Goal: Task Accomplishment & Management: Complete application form

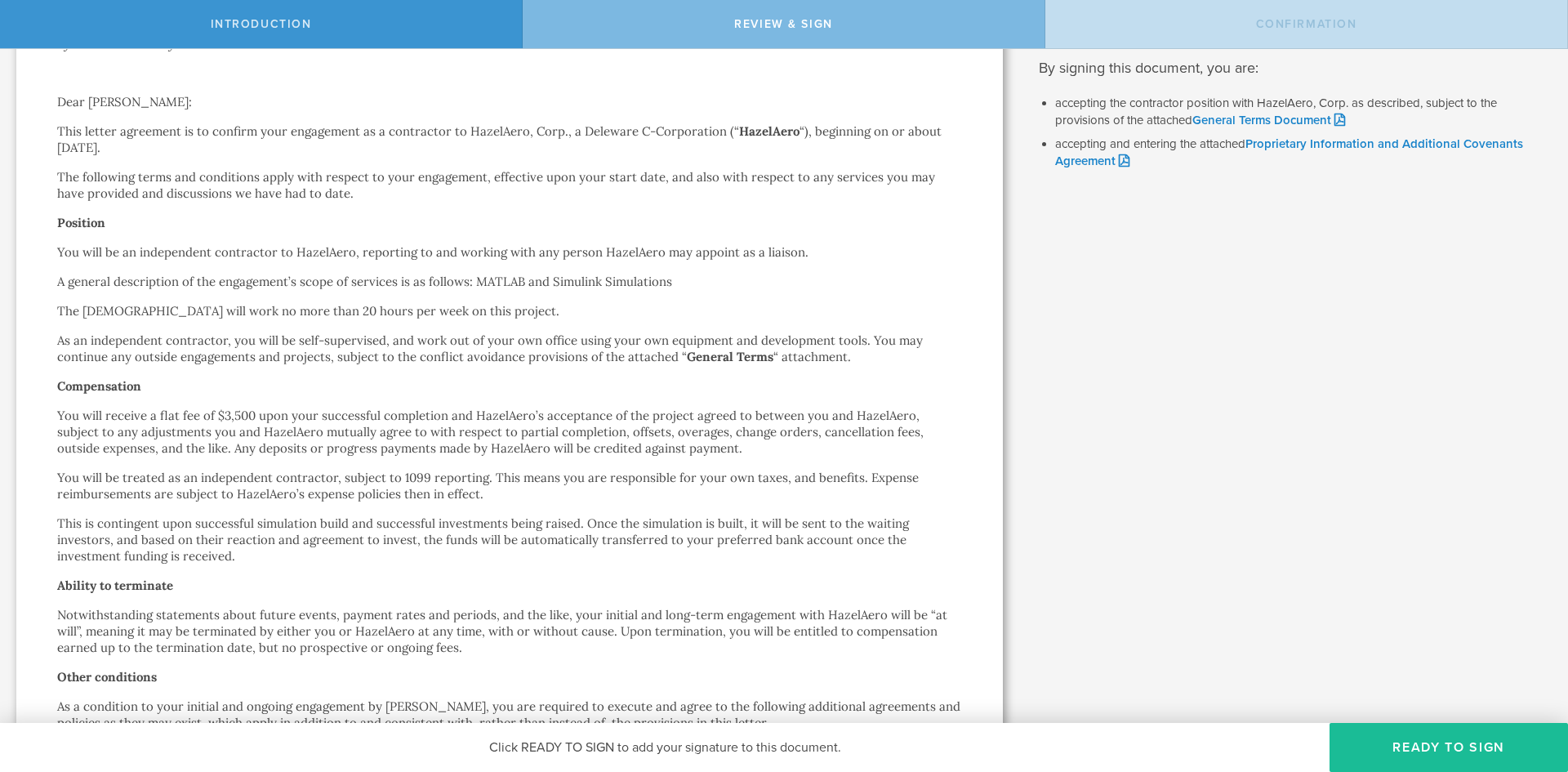
scroll to position [245, 0]
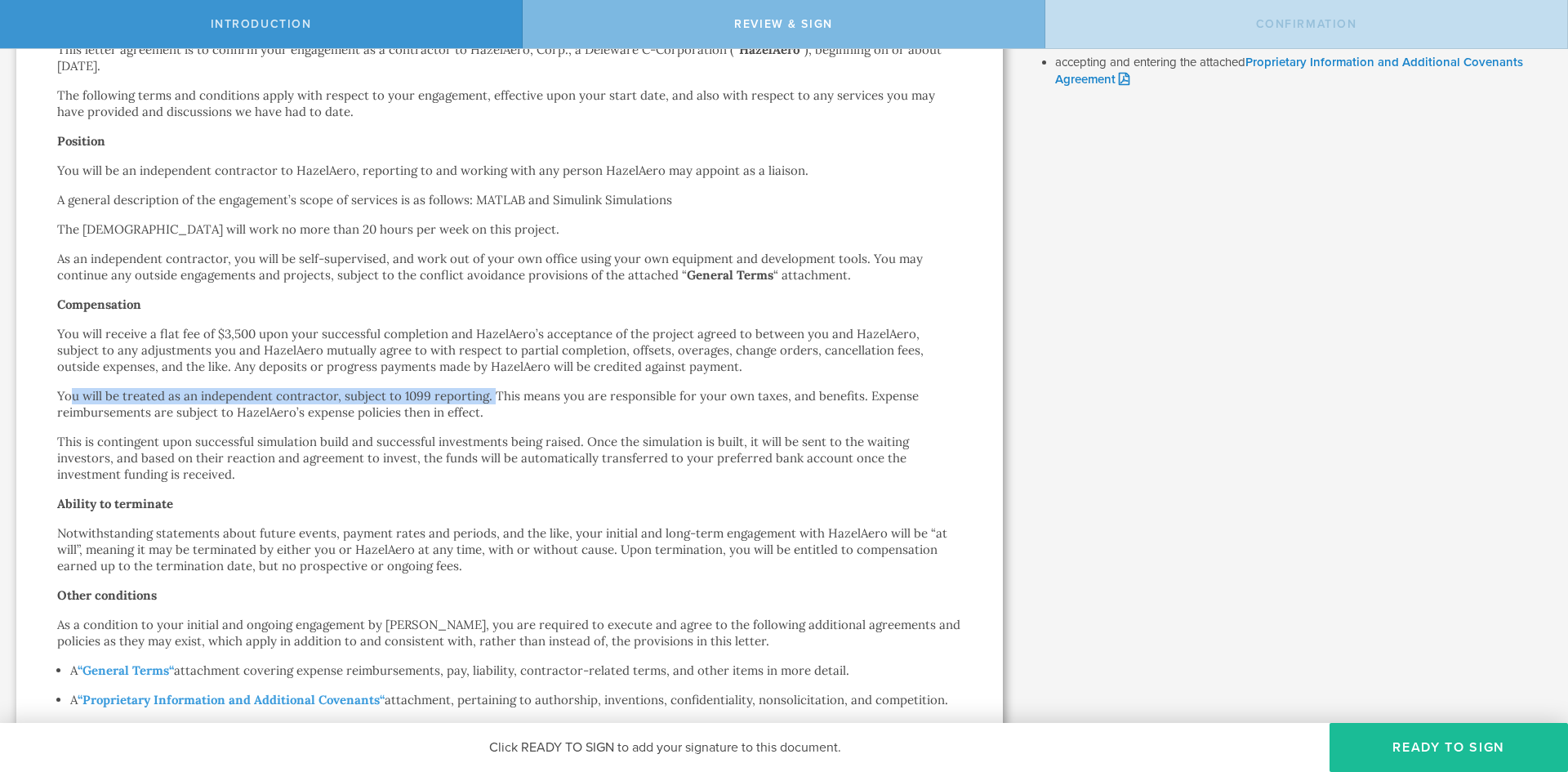
drag, startPoint x: 73, startPoint y: 397, endPoint x: 489, endPoint y: 395, distance: 416.0
click at [489, 395] on p "You will be treated as an independent contractor, subject to 1099 reporting. Th…" at bounding box center [509, 405] width 905 height 33
click at [527, 420] on p "You will be treated as an independent contractor, subject to 1099 reporting. Th…" at bounding box center [509, 405] width 905 height 33
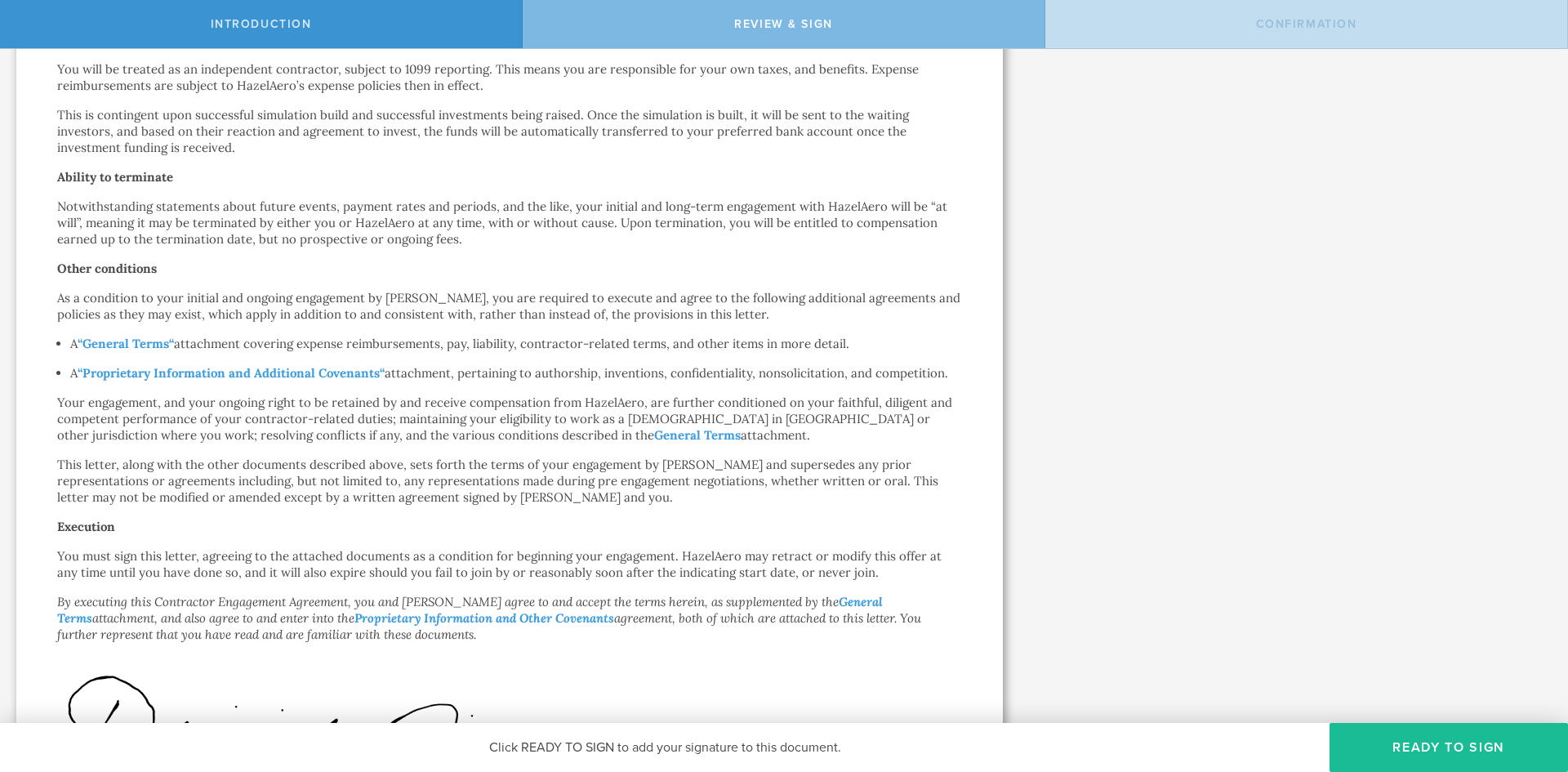
scroll to position [654, 0]
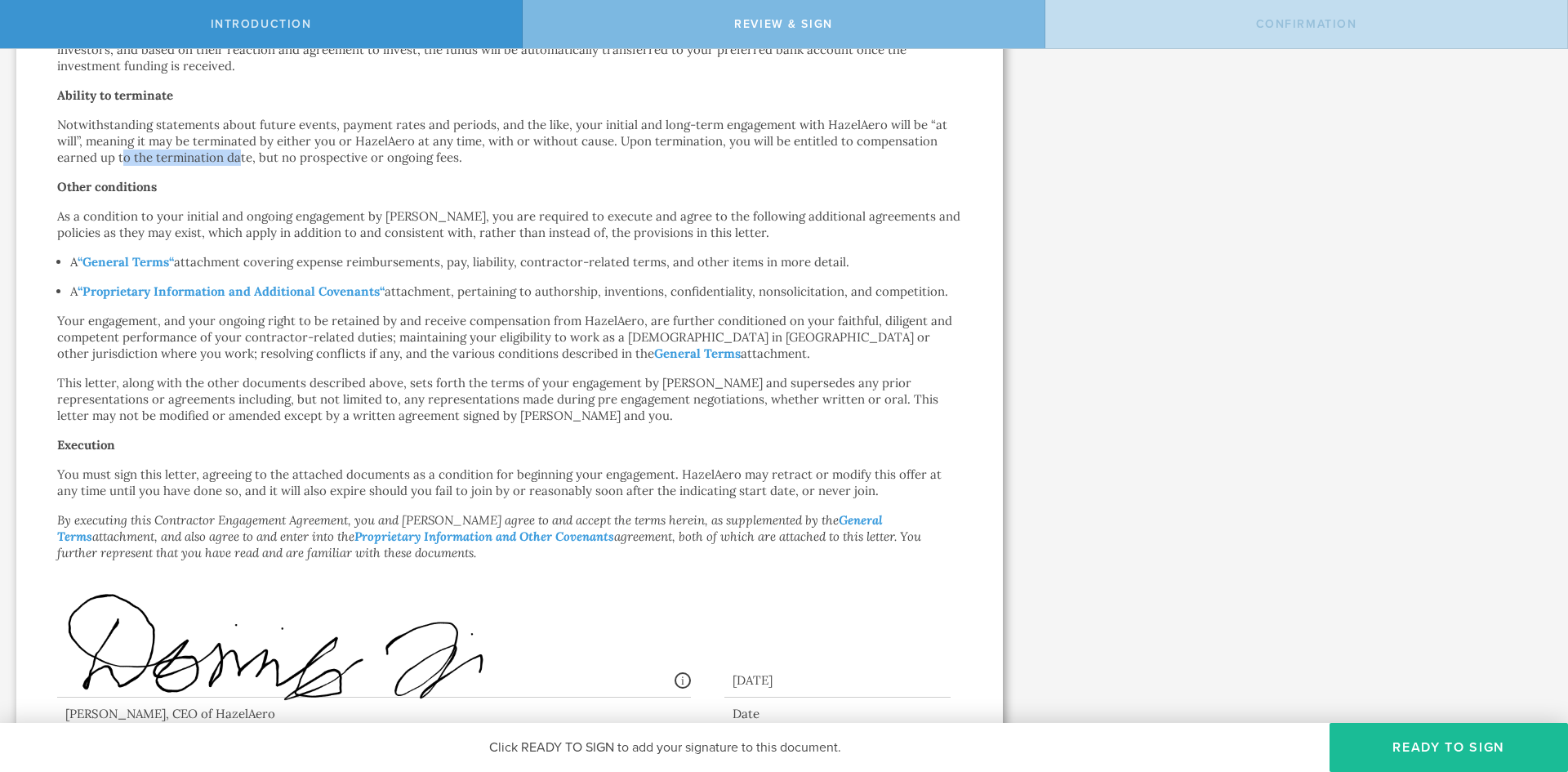
drag, startPoint x: 158, startPoint y: 155, endPoint x: 241, endPoint y: 155, distance: 83.0
click at [241, 155] on p "Notwithstanding statements about future events, payment rates and periods, and …" at bounding box center [509, 141] width 905 height 49
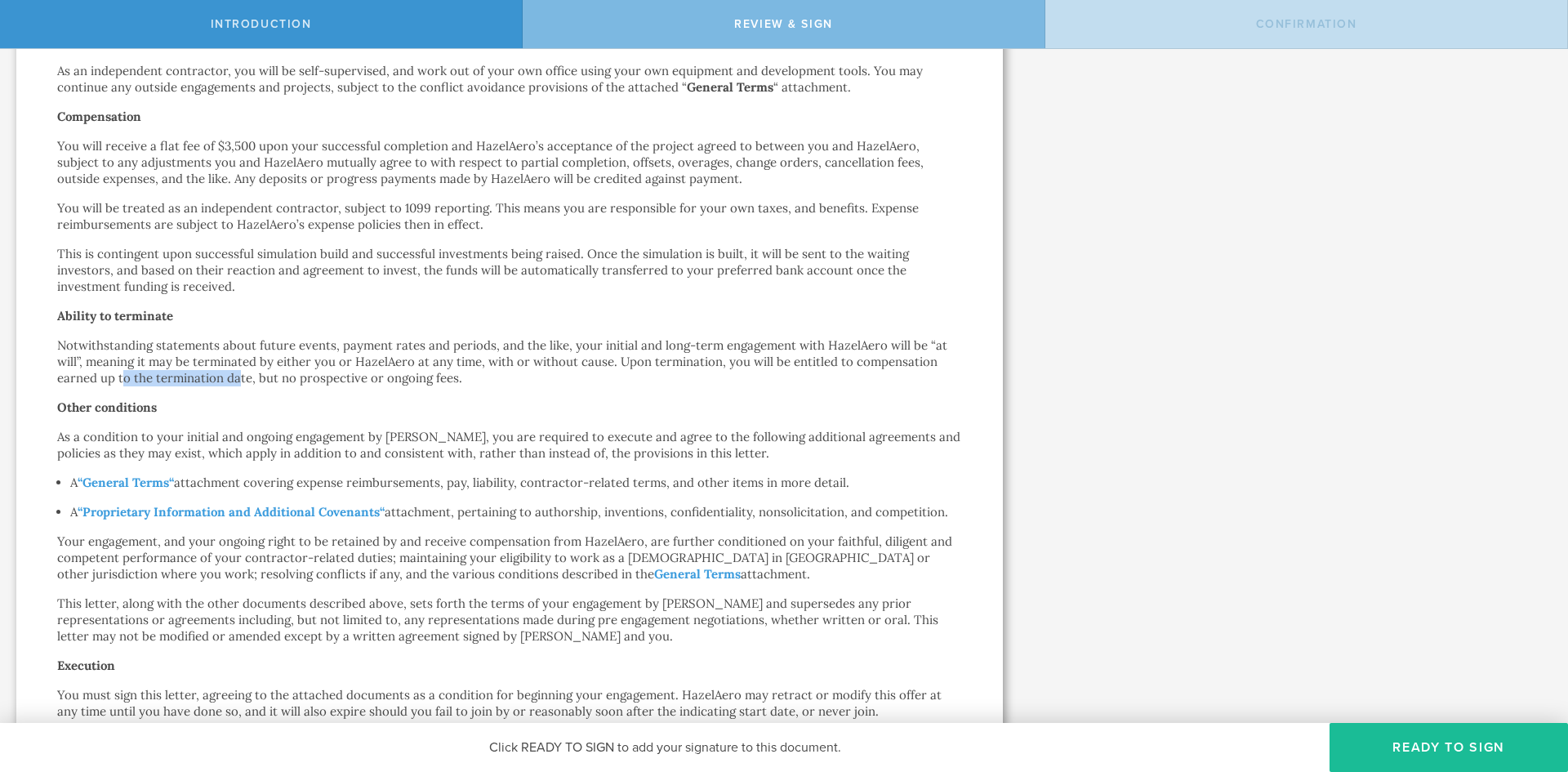
scroll to position [409, 0]
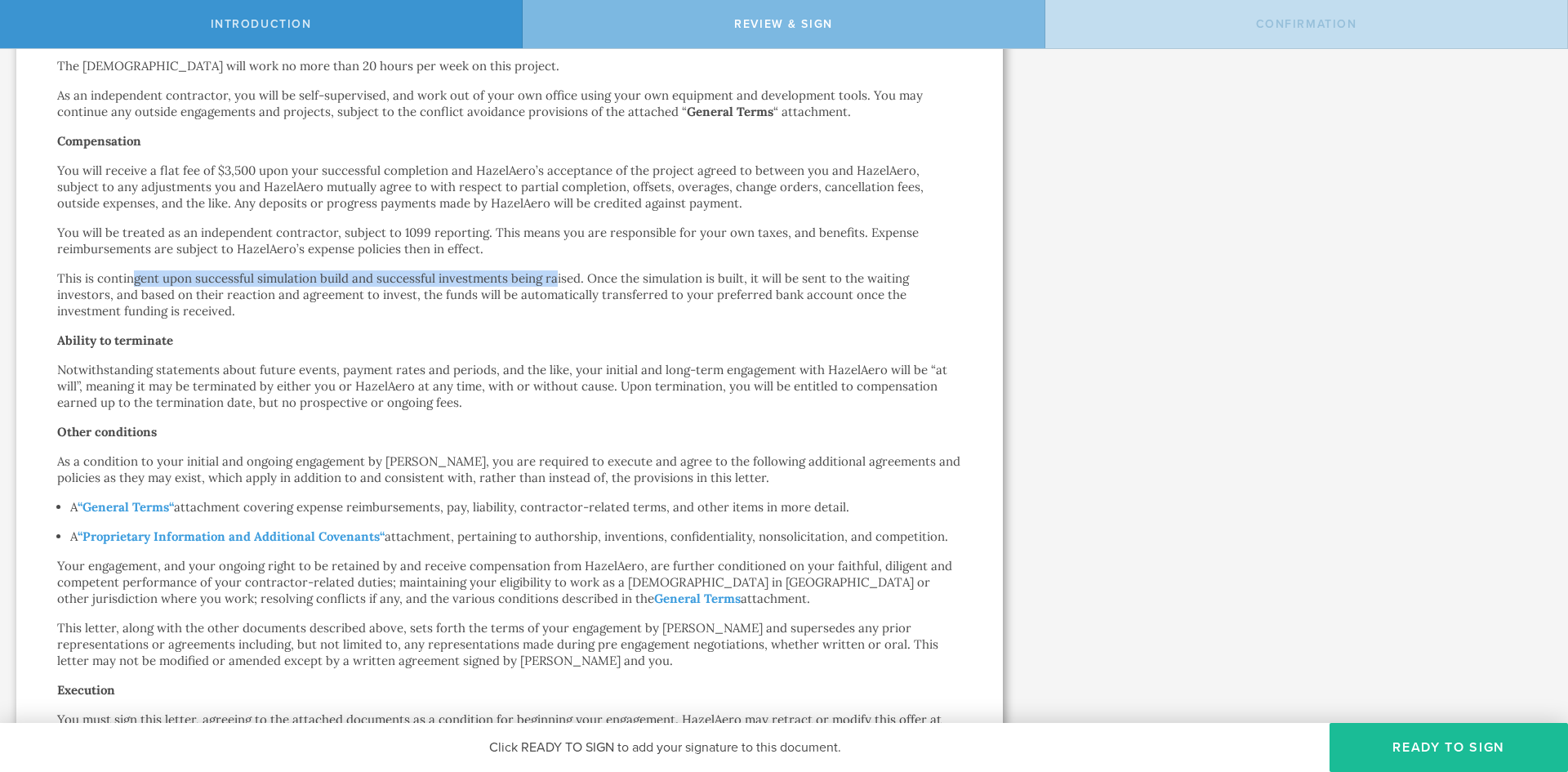
drag, startPoint x: 134, startPoint y: 276, endPoint x: 559, endPoint y: 280, distance: 425.0
click at [559, 280] on p "This is contingent upon successful simulation build and successful investments …" at bounding box center [509, 294] width 905 height 49
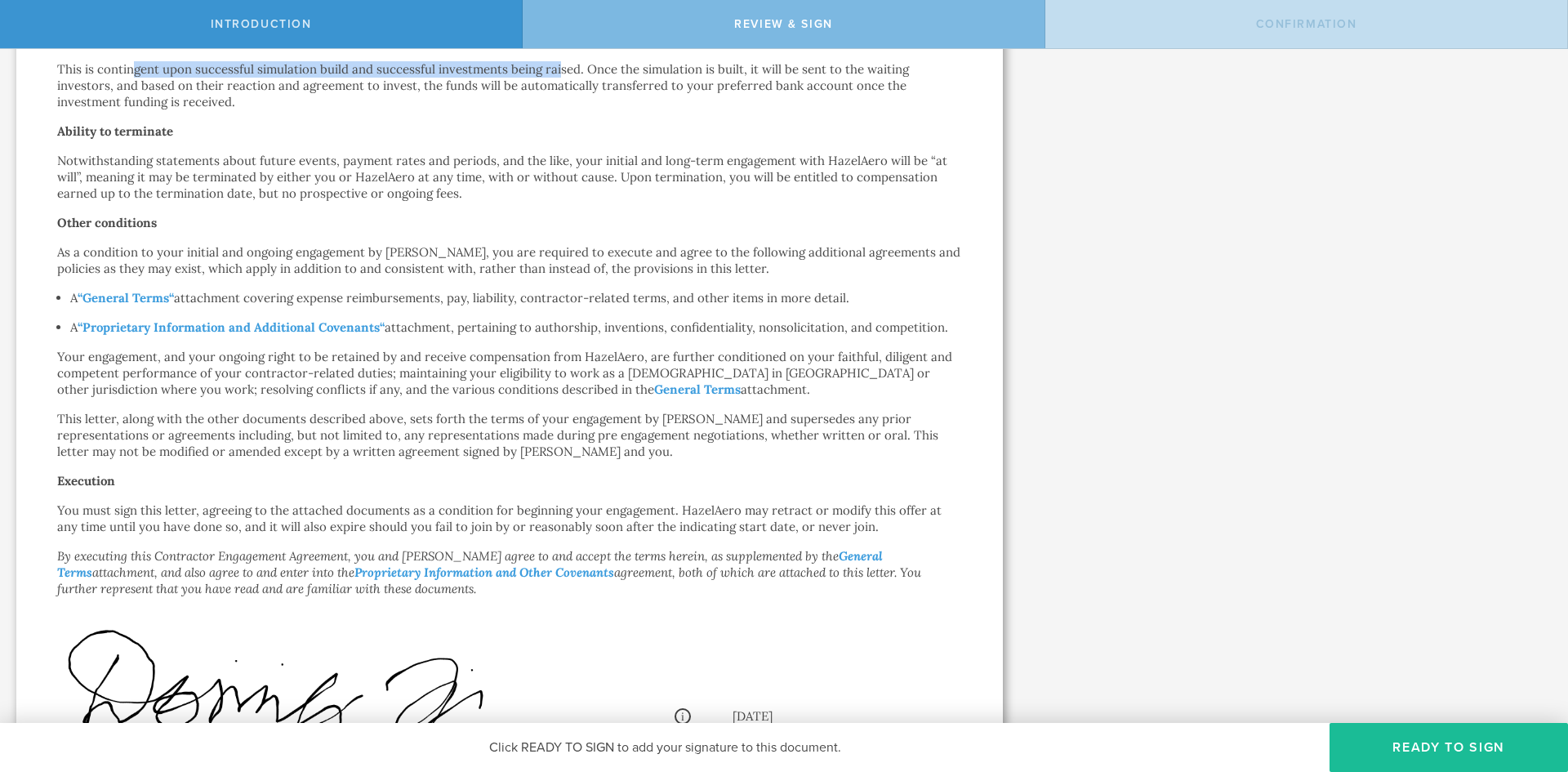
scroll to position [654, 0]
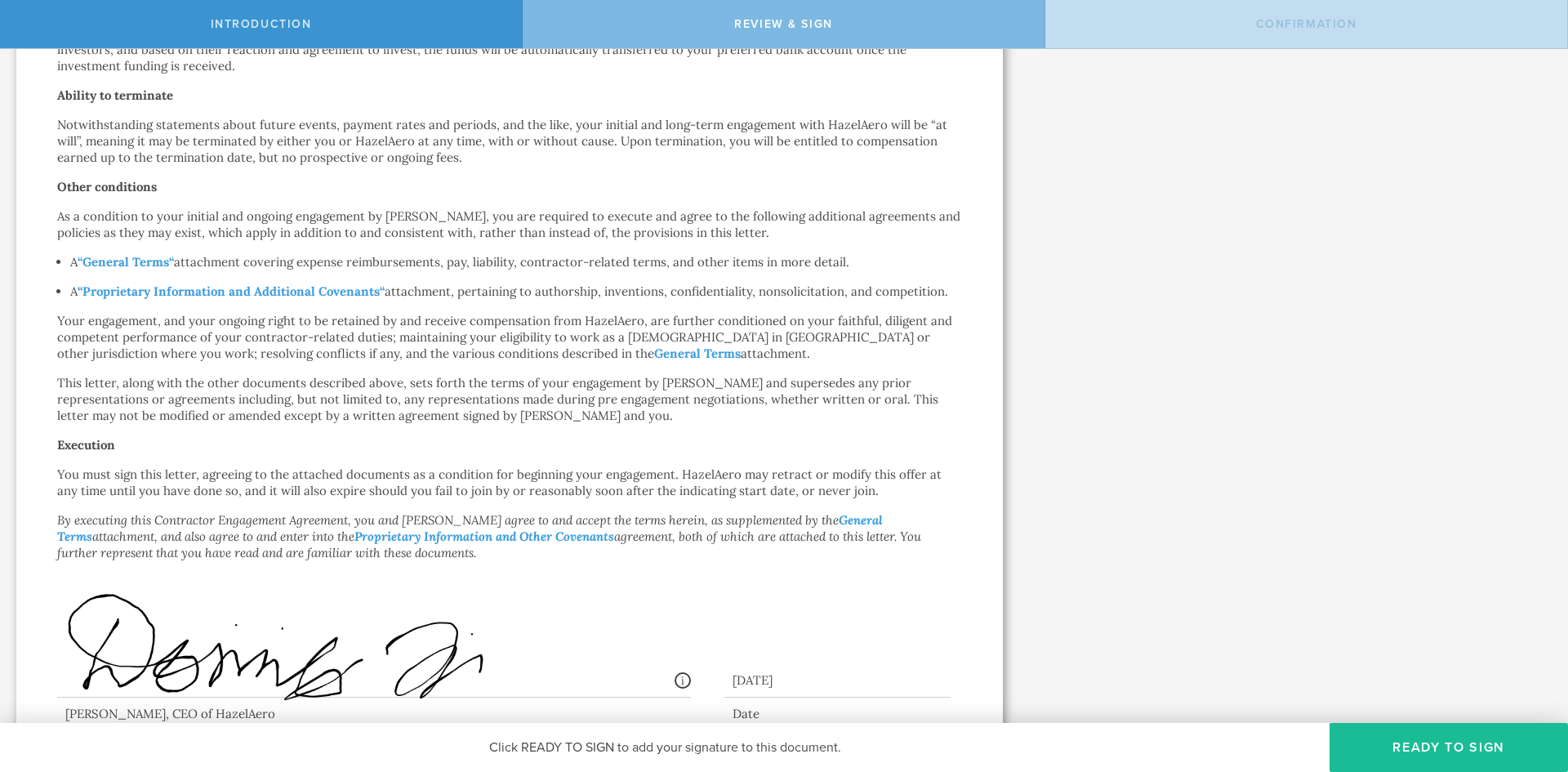
drag, startPoint x: 954, startPoint y: 288, endPoint x: 876, endPoint y: 293, distance: 78.2
click at [876, 293] on p "A “ Proprietary Information and Additional Covenants “ attachment, pertaining t…" at bounding box center [516, 291] width 892 height 16
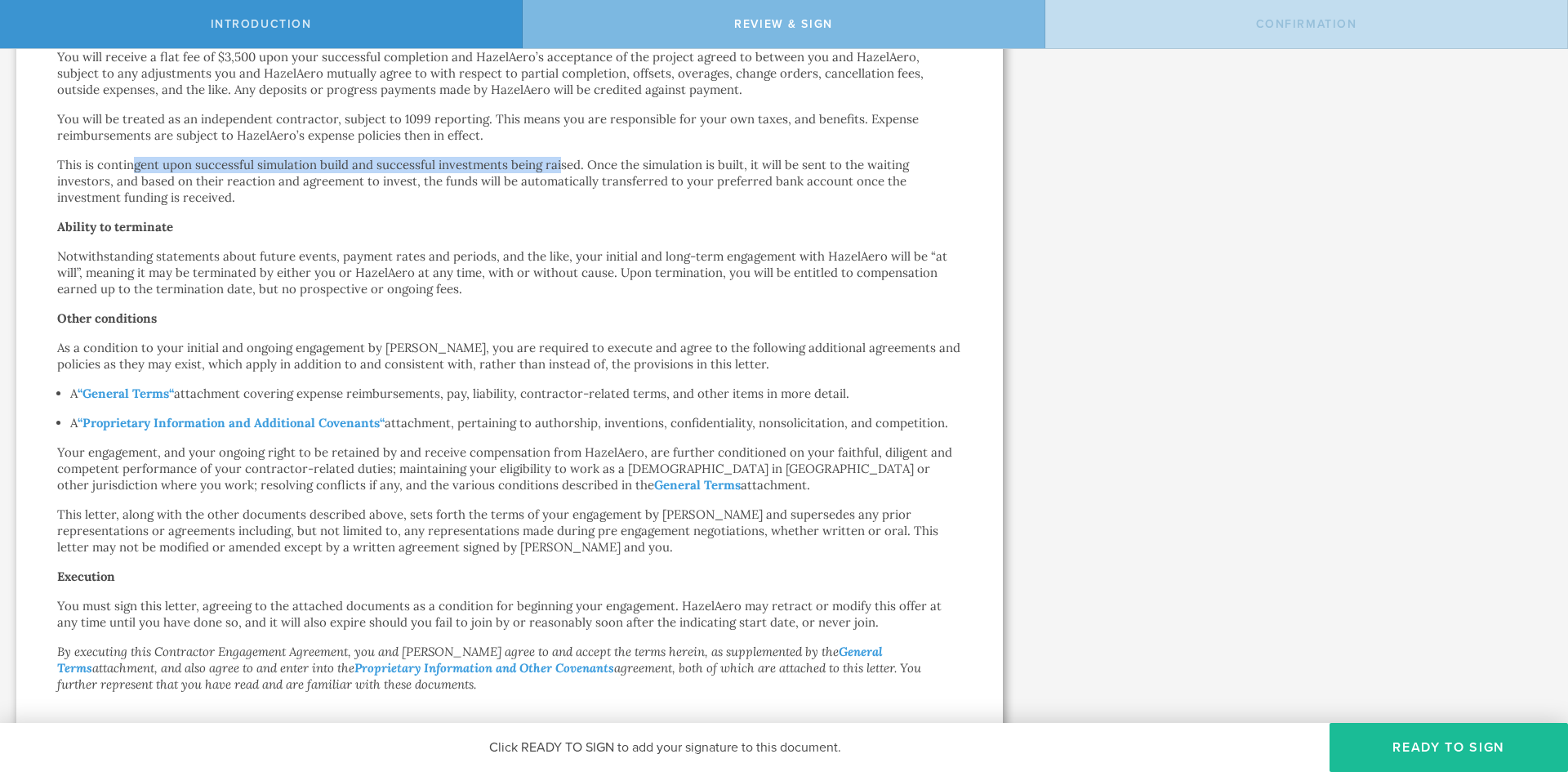
scroll to position [451, 0]
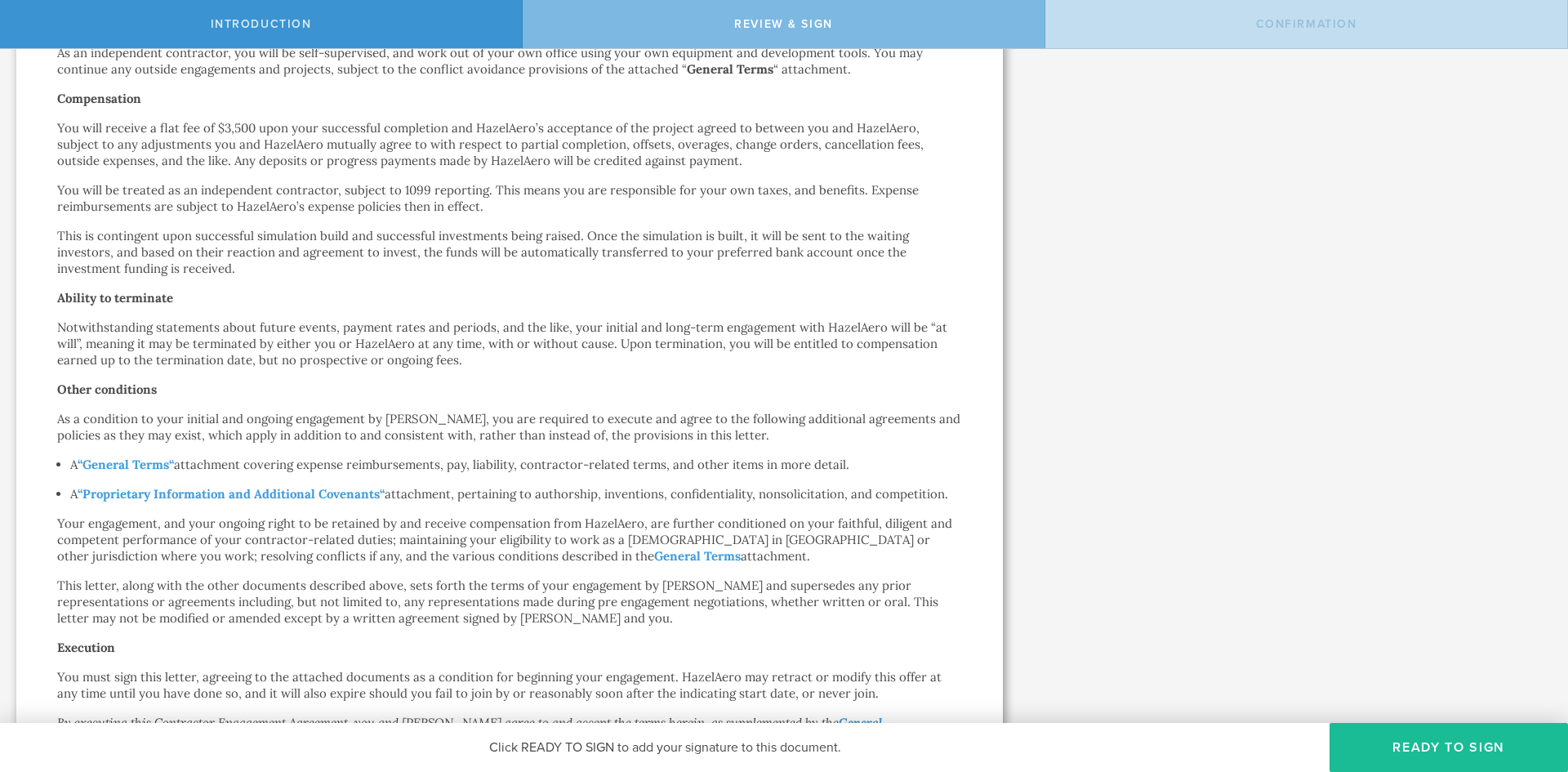
click at [933, 452] on div "Contractor Engagement Agreement Sankalp Srinatha by electronic delivery Dear Sa…" at bounding box center [509, 333] width 905 height 1314
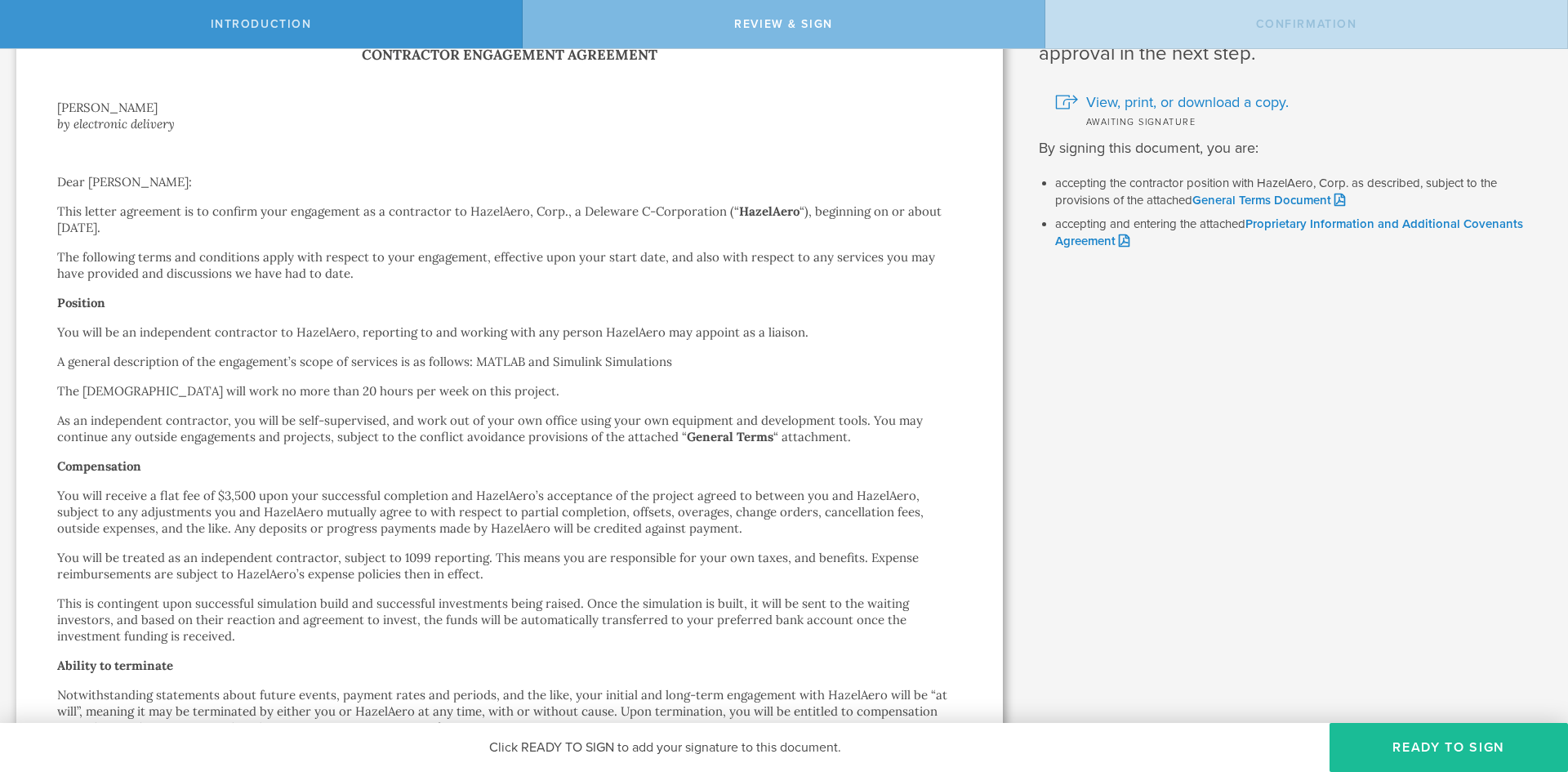
scroll to position [0, 0]
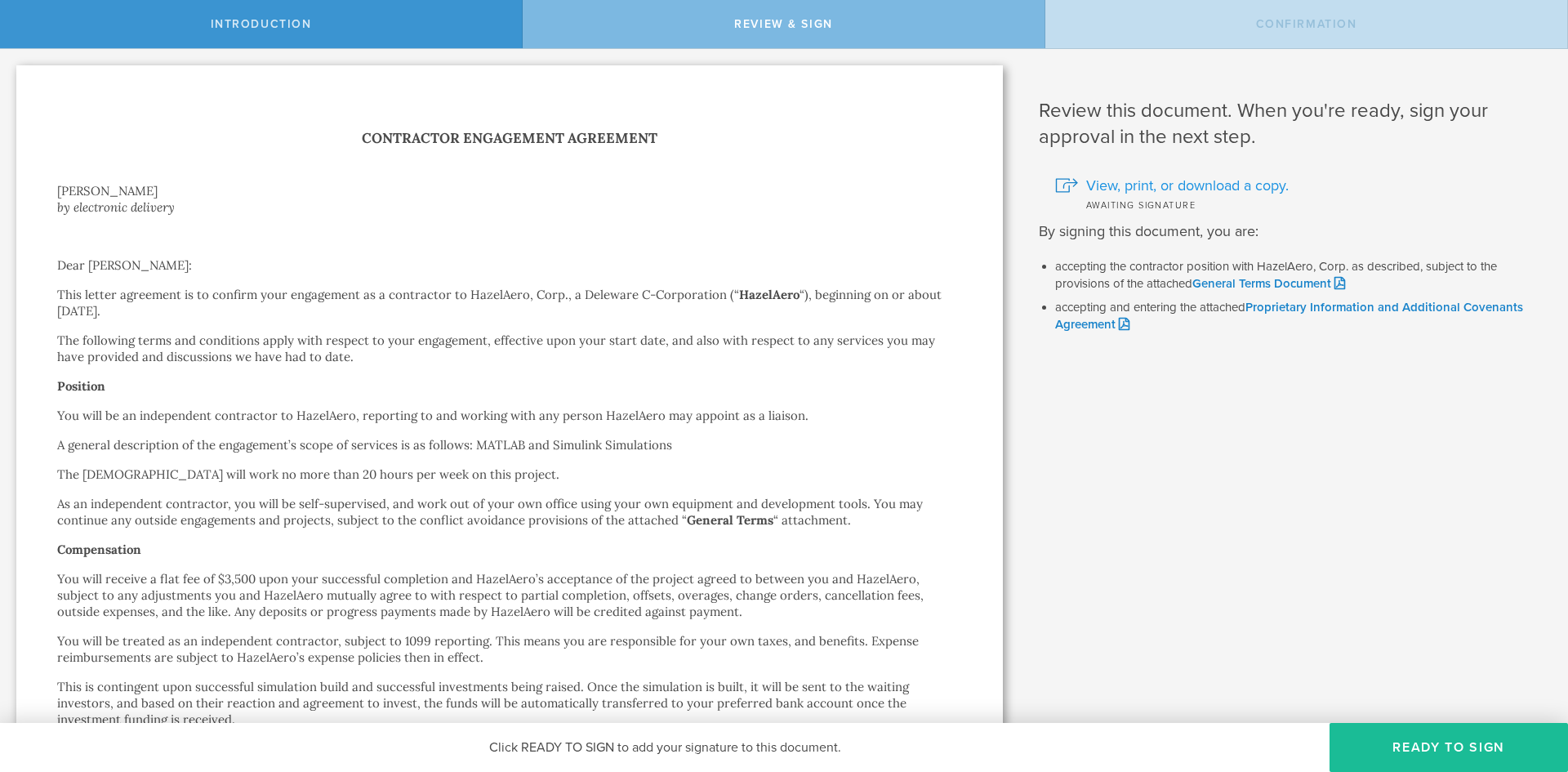
click at [1172, 188] on span "View, print, or download a copy." at bounding box center [1187, 186] width 203 height 21
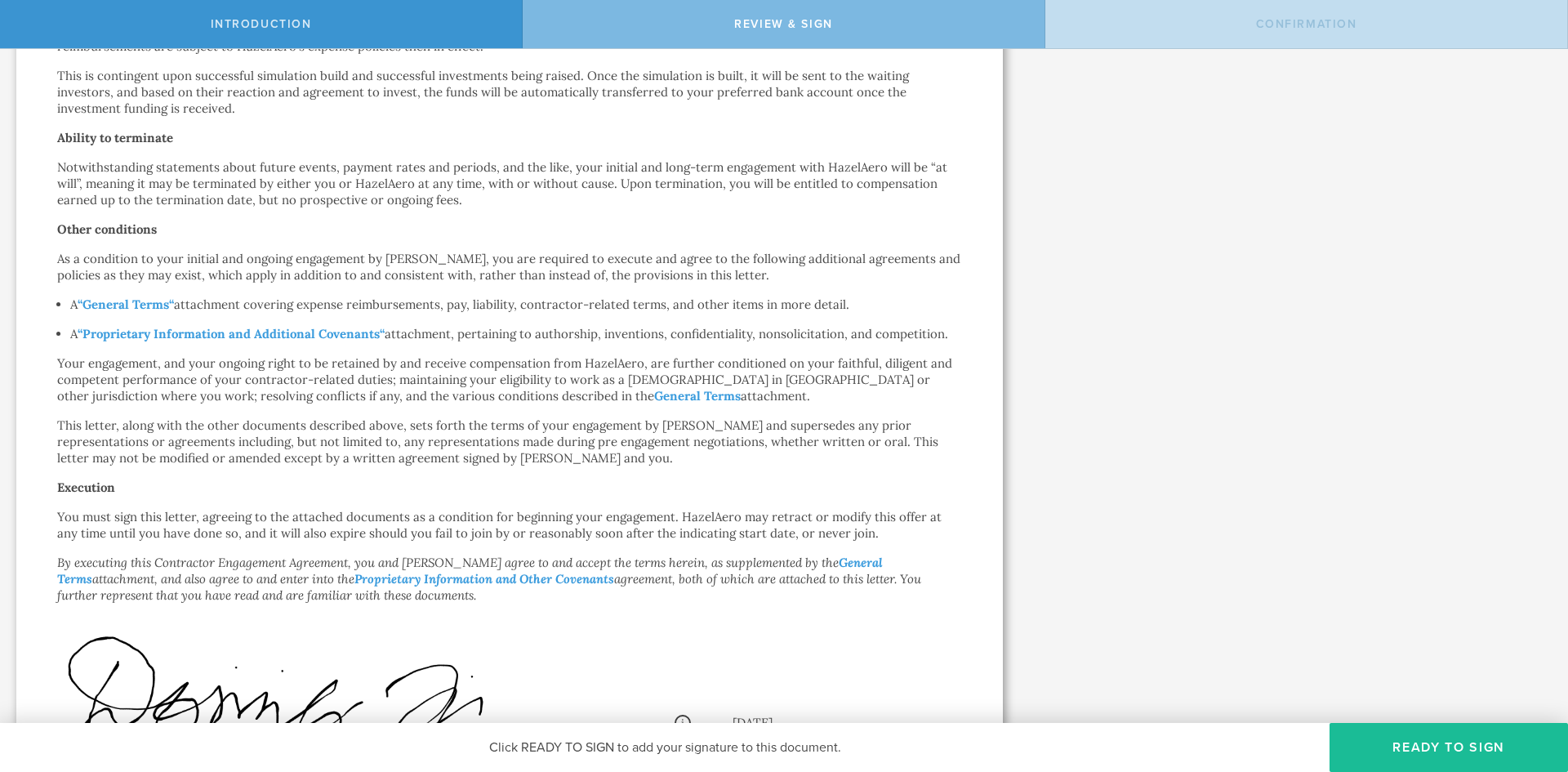
scroll to position [778, 0]
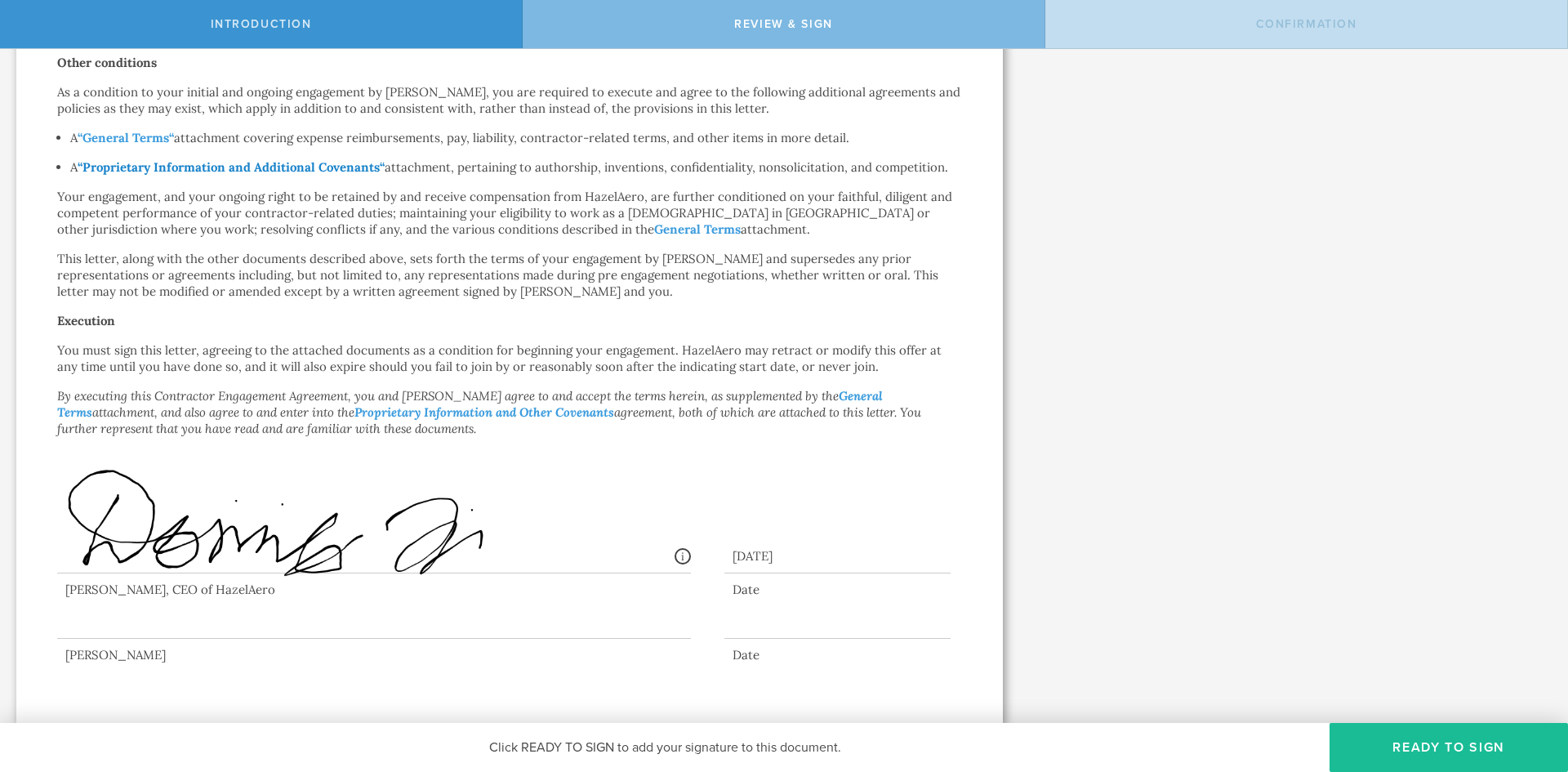
click at [162, 171] on strong "Proprietary Information and Additional Covenants" at bounding box center [231, 167] width 297 height 15
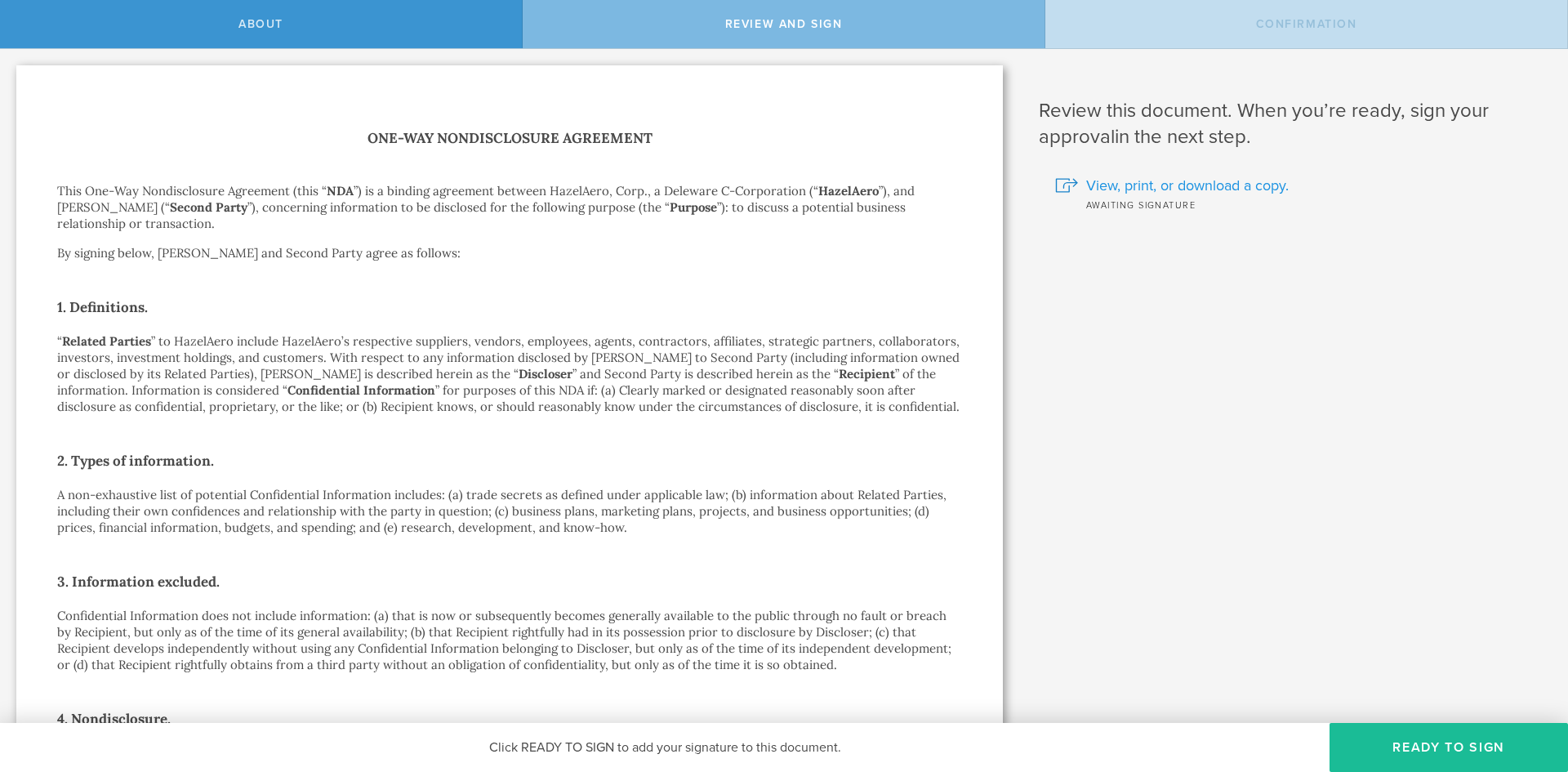
click at [1184, 183] on span "View, print, or download a copy." at bounding box center [1187, 186] width 203 height 21
